Goal: Navigation & Orientation: Find specific page/section

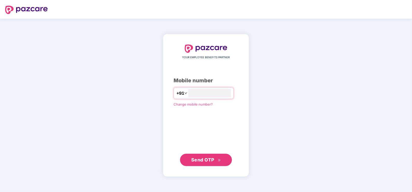
type input "**********"
click at [190, 160] on button "Send OTP" at bounding box center [206, 160] width 52 height 12
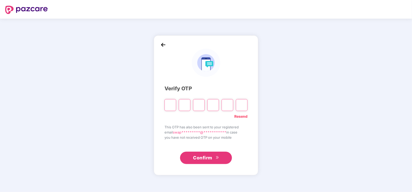
type input "*"
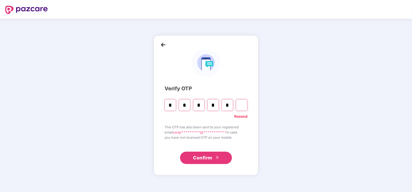
type input "*"
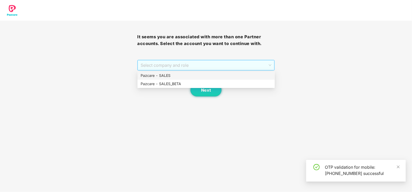
click at [164, 63] on span "Select company and role" at bounding box center [206, 65] width 130 height 10
click at [151, 75] on div "Pazcare - SALES" at bounding box center [206, 76] width 131 height 6
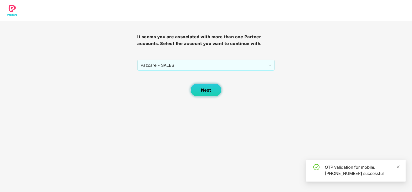
click at [199, 94] on button "Next" at bounding box center [205, 90] width 31 height 13
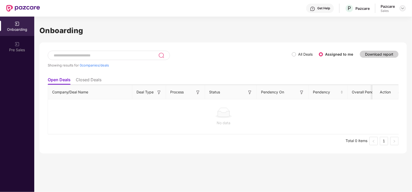
click at [401, 8] on img at bounding box center [402, 8] width 4 height 4
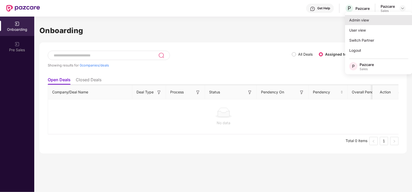
click at [358, 23] on div "Admin view" at bounding box center [378, 20] width 67 height 10
